Goal: Task Accomplishment & Management: Manage account settings

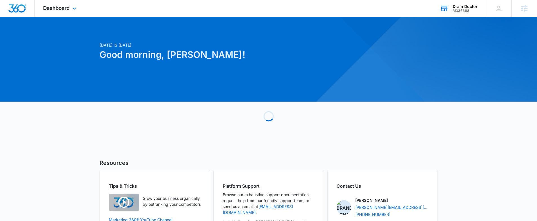
click at [463, 10] on div "M336668" at bounding box center [464, 11] width 25 height 4
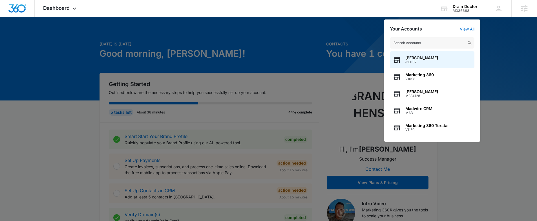
click at [68, 151] on div at bounding box center [268, 110] width 537 height 221
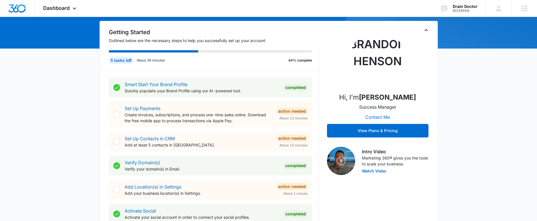
scroll to position [8, 0]
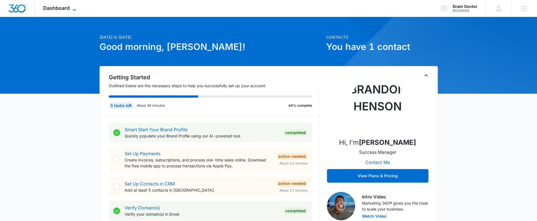
click at [68, 9] on span "Dashboard" at bounding box center [56, 8] width 26 height 6
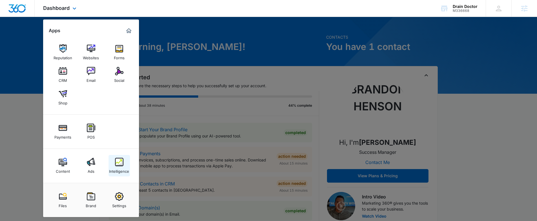
click at [117, 169] on div "Intelligence" at bounding box center [119, 169] width 20 height 7
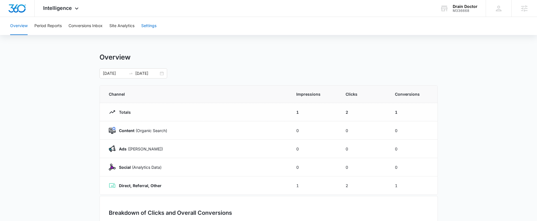
click at [151, 27] on button "Settings" at bounding box center [148, 26] width 15 height 18
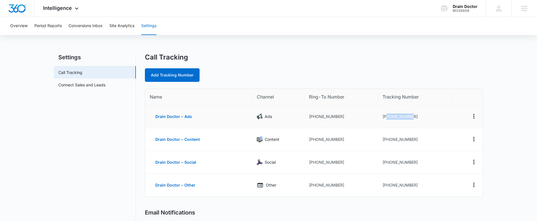
drag, startPoint x: 412, startPoint y: 116, endPoint x: 386, endPoint y: 116, distance: 26.2
click at [386, 116] on td "[PHONE_NUMBER]" at bounding box center [415, 116] width 75 height 23
copy td "2393850247"
click at [414, 139] on td "[PHONE_NUMBER]" at bounding box center [415, 139] width 75 height 23
drag, startPoint x: 414, startPoint y: 139, endPoint x: 386, endPoint y: 141, distance: 28.0
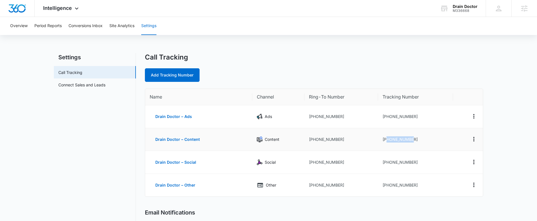
click at [386, 141] on td "[PHONE_NUMBER]" at bounding box center [415, 139] width 75 height 23
copy td "2394271397"
drag, startPoint x: 415, startPoint y: 162, endPoint x: 386, endPoint y: 162, distance: 29.3
click at [386, 162] on td "[PHONE_NUMBER]" at bounding box center [415, 162] width 75 height 23
copy td "2394273056"
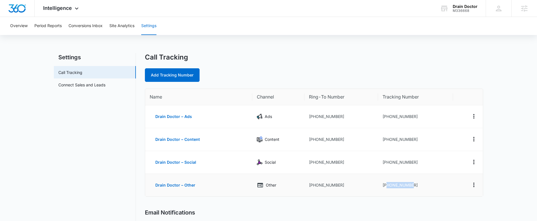
drag, startPoint x: 416, startPoint y: 185, endPoint x: 387, endPoint y: 185, distance: 28.7
click at [385, 186] on td "[PHONE_NUMBER]" at bounding box center [415, 185] width 75 height 23
copy td "2394273920"
click at [49, 8] on span "Intelligence" at bounding box center [57, 8] width 29 height 6
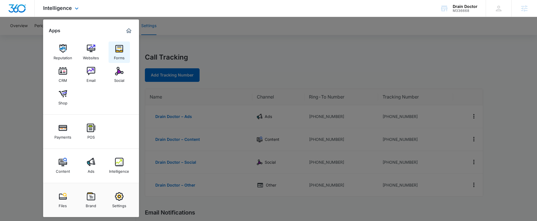
click at [124, 49] on link "Forms" at bounding box center [118, 51] width 21 height 21
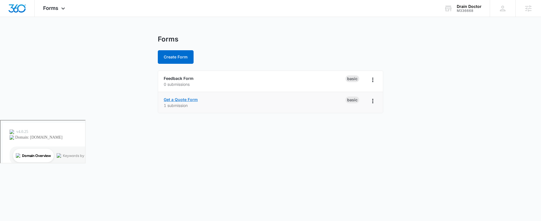
click at [183, 100] on link "Get a Quote Form" at bounding box center [181, 99] width 34 height 5
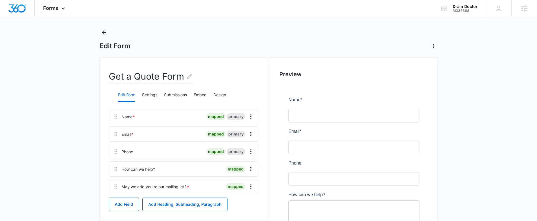
scroll to position [14, 0]
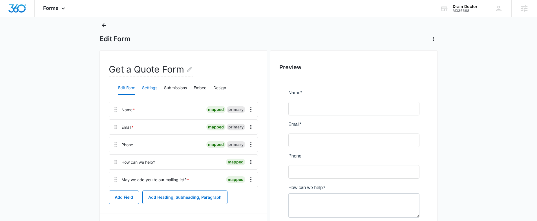
click at [147, 88] on button "Settings" at bounding box center [149, 88] width 15 height 14
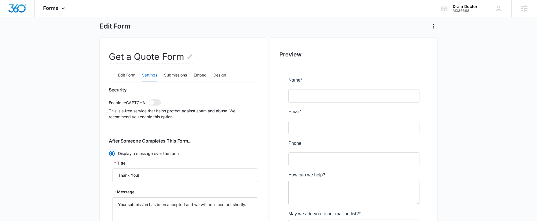
scroll to position [31, 0]
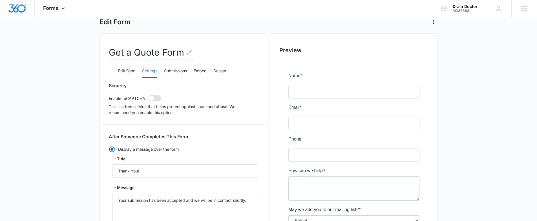
click at [154, 99] on span at bounding box center [154, 98] width 12 height 6
click at [148, 95] on input "checkbox" at bounding box center [148, 95] width 0 height 0
checkbox input "true"
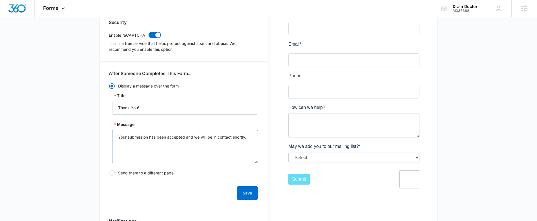
scroll to position [95, 0]
click at [248, 192] on button "Save" at bounding box center [247, 192] width 21 height 14
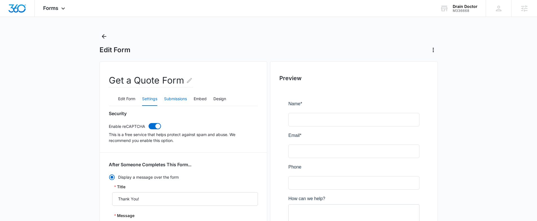
scroll to position [0, 0]
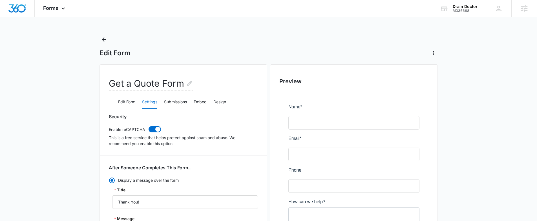
click at [150, 103] on button "Settings" at bounding box center [149, 102] width 15 height 14
click at [173, 102] on button "Submissions" at bounding box center [175, 102] width 23 height 14
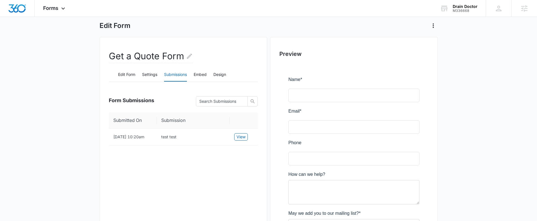
scroll to position [51, 0]
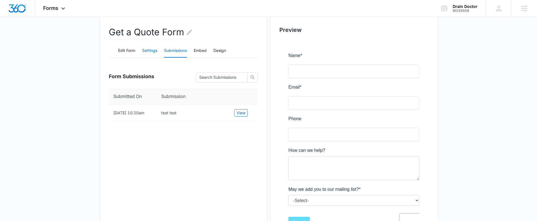
click at [150, 52] on button "Settings" at bounding box center [149, 51] width 15 height 14
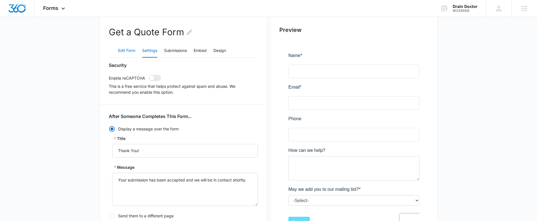
click at [126, 49] on button "Edit Form" at bounding box center [126, 51] width 17 height 14
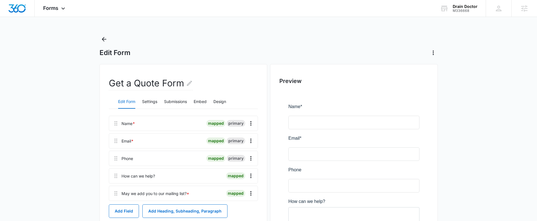
scroll to position [0, 0]
click at [150, 103] on button "Settings" at bounding box center [149, 102] width 15 height 14
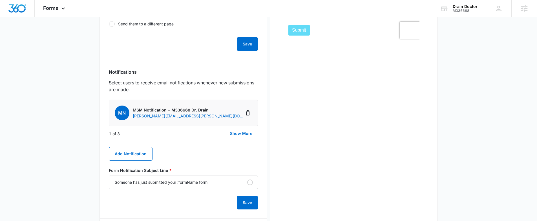
scroll to position [264, 0]
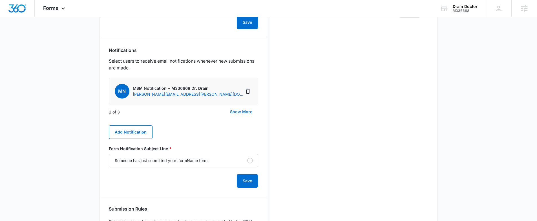
click at [241, 111] on button "Show More" at bounding box center [241, 112] width 34 height 14
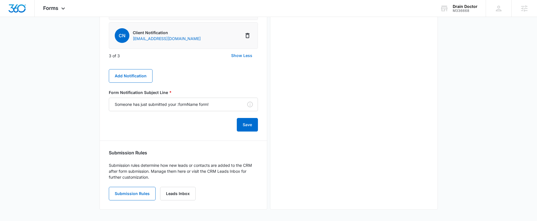
scroll to position [255, 0]
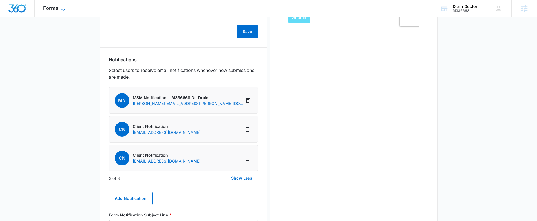
click at [55, 7] on span "Forms" at bounding box center [50, 8] width 15 height 6
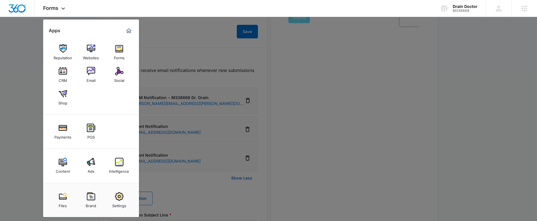
click at [94, 75] on div "Email" at bounding box center [90, 78] width 9 height 7
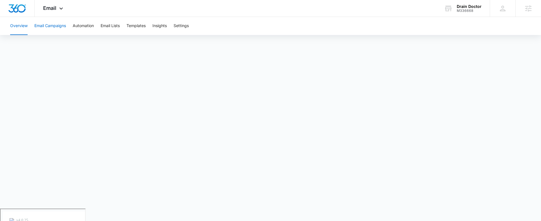
click at [59, 28] on button "Email Campaigns" at bounding box center [50, 26] width 32 height 18
click at [85, 25] on button "Automation" at bounding box center [83, 26] width 21 height 18
click at [53, 6] on span "Email" at bounding box center [49, 8] width 13 height 6
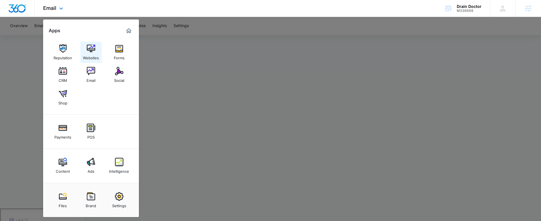
click at [97, 55] on div "Websites" at bounding box center [91, 56] width 16 height 7
